Goal: Understand process/instructions

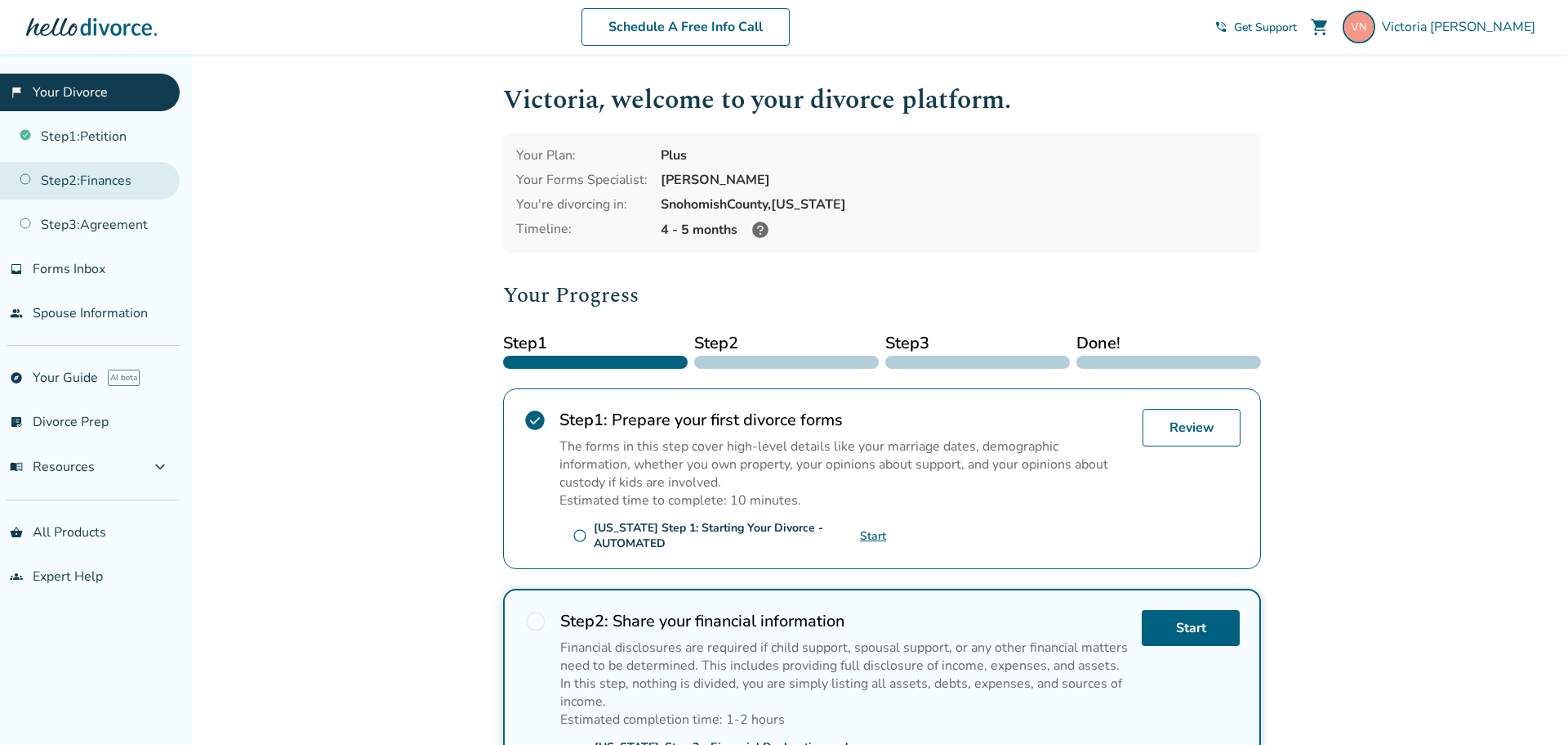
click at [100, 174] on link "Step 2 : Finances" at bounding box center [89, 181] width 180 height 38
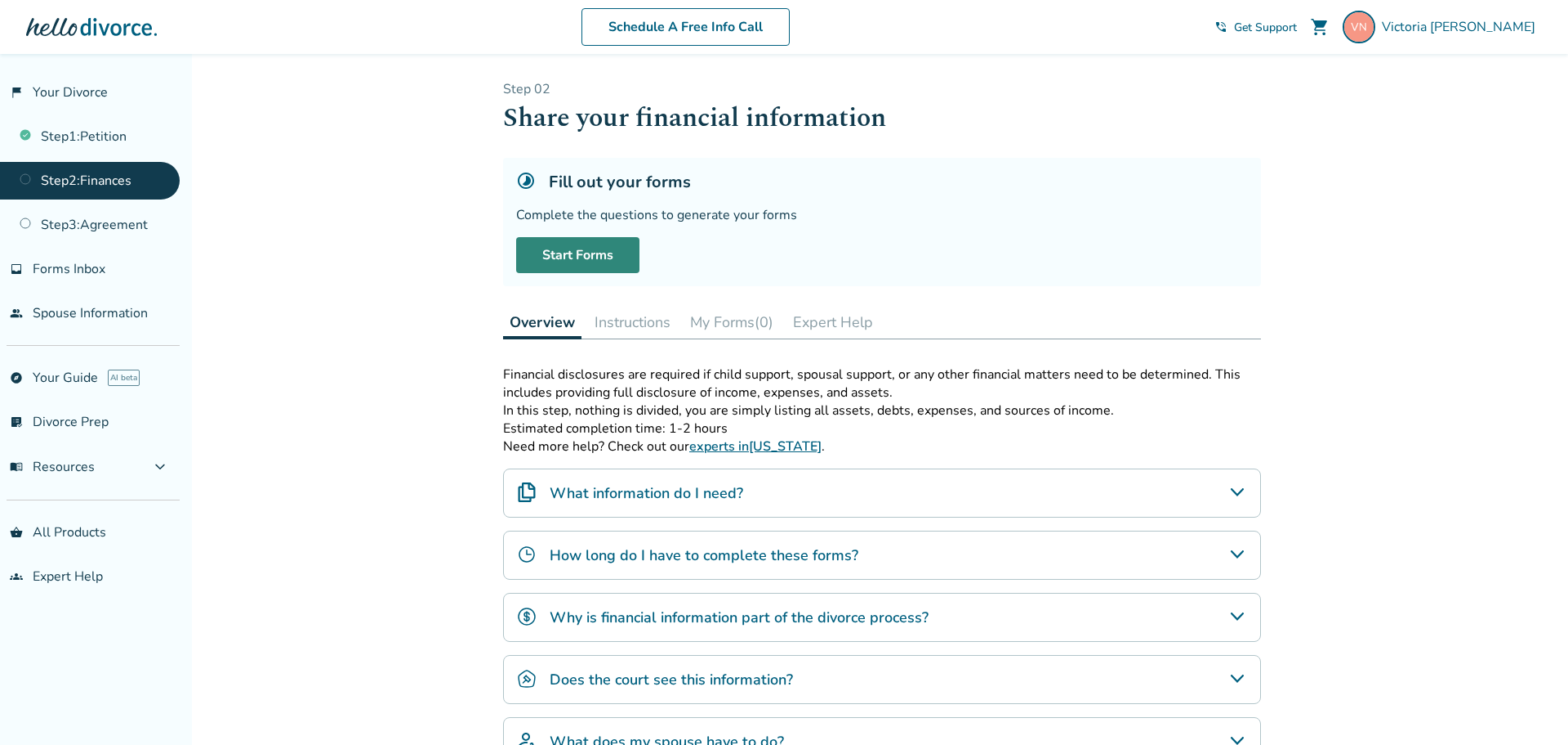
click at [606, 243] on link "Start Forms" at bounding box center [577, 255] width 123 height 36
